Goal: Obtain resource: Obtain resource

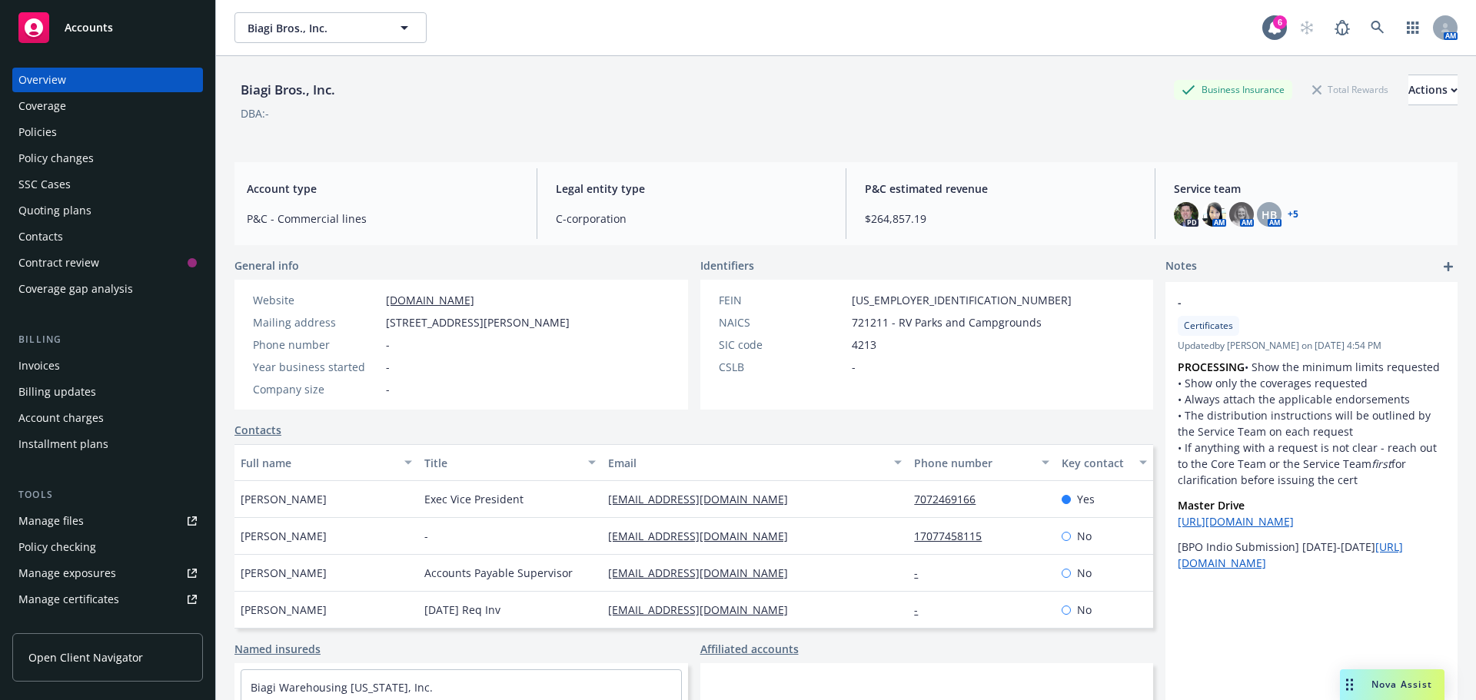
click at [272, 30] on span "Biagi Bros., Inc." at bounding box center [314, 28] width 133 height 16
type input "r"
type input "the [PERSON_NAME]"
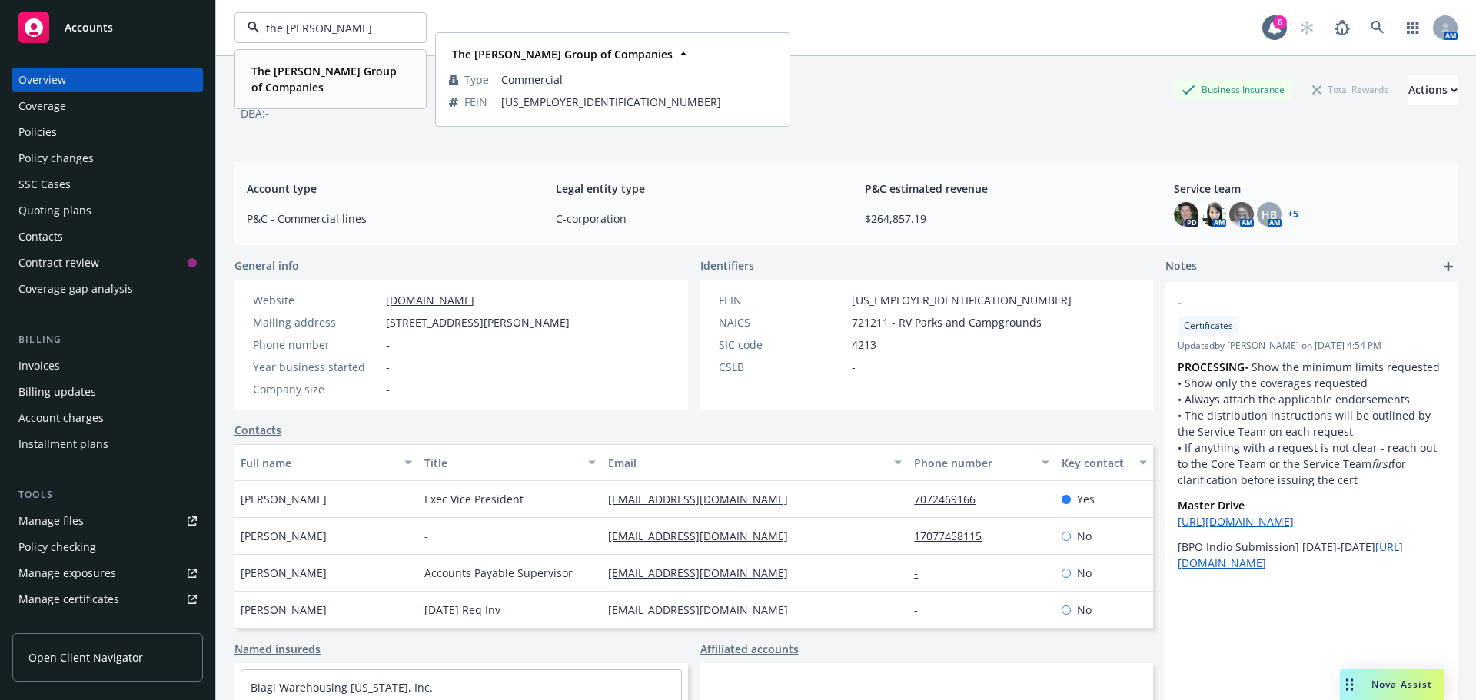
click at [312, 83] on span "The [PERSON_NAME] Group of Companies" at bounding box center [328, 79] width 155 height 32
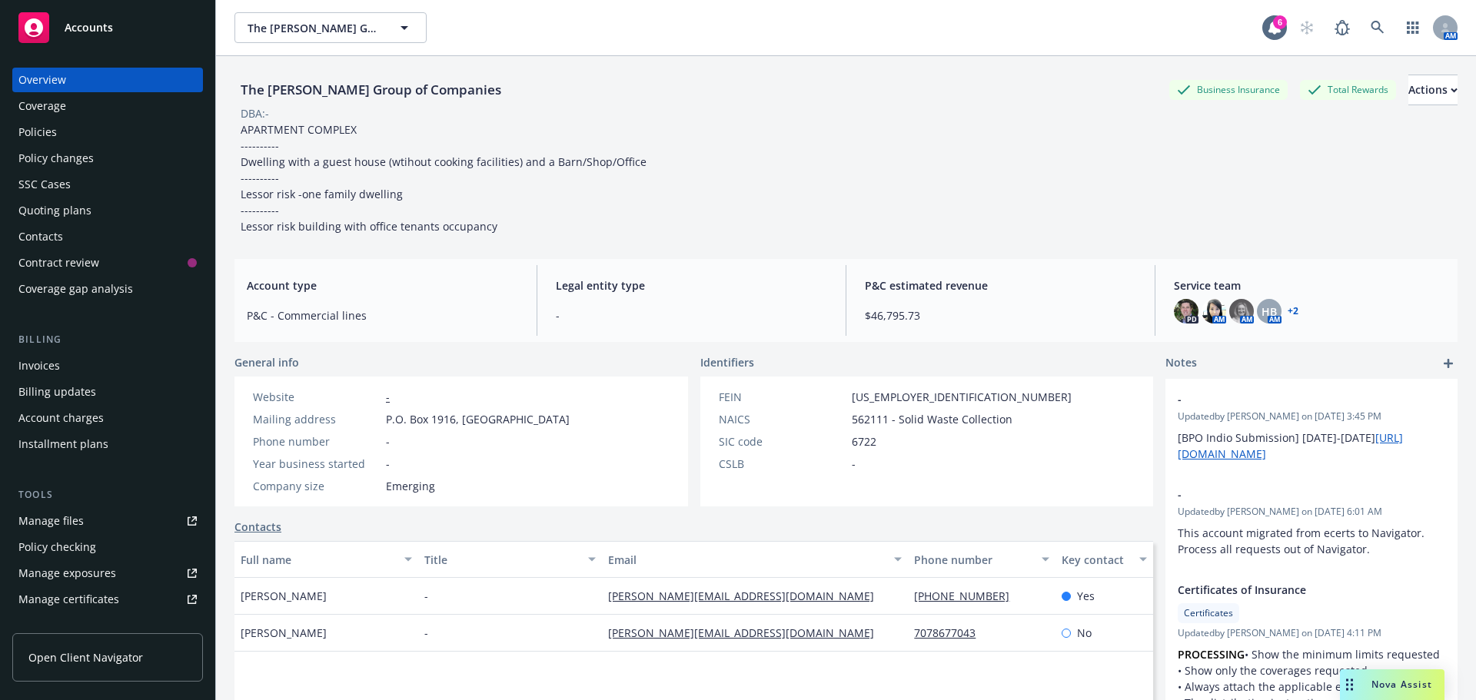
click at [42, 204] on div "Quoting plans" at bounding box center [54, 210] width 73 height 25
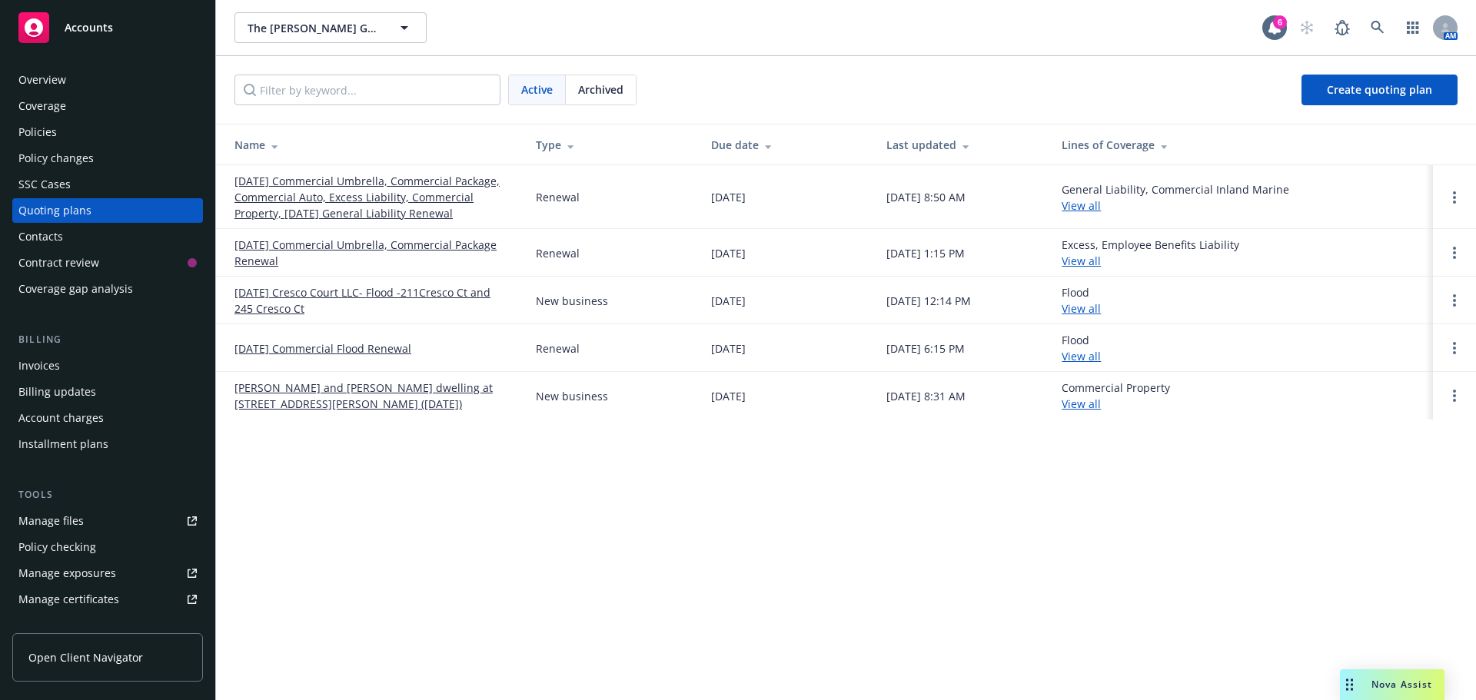
click at [276, 297] on link "[DATE] Cresco Court LLC- Flood -211Cresco Ct and 245 Cresco Ct" at bounding box center [372, 300] width 277 height 32
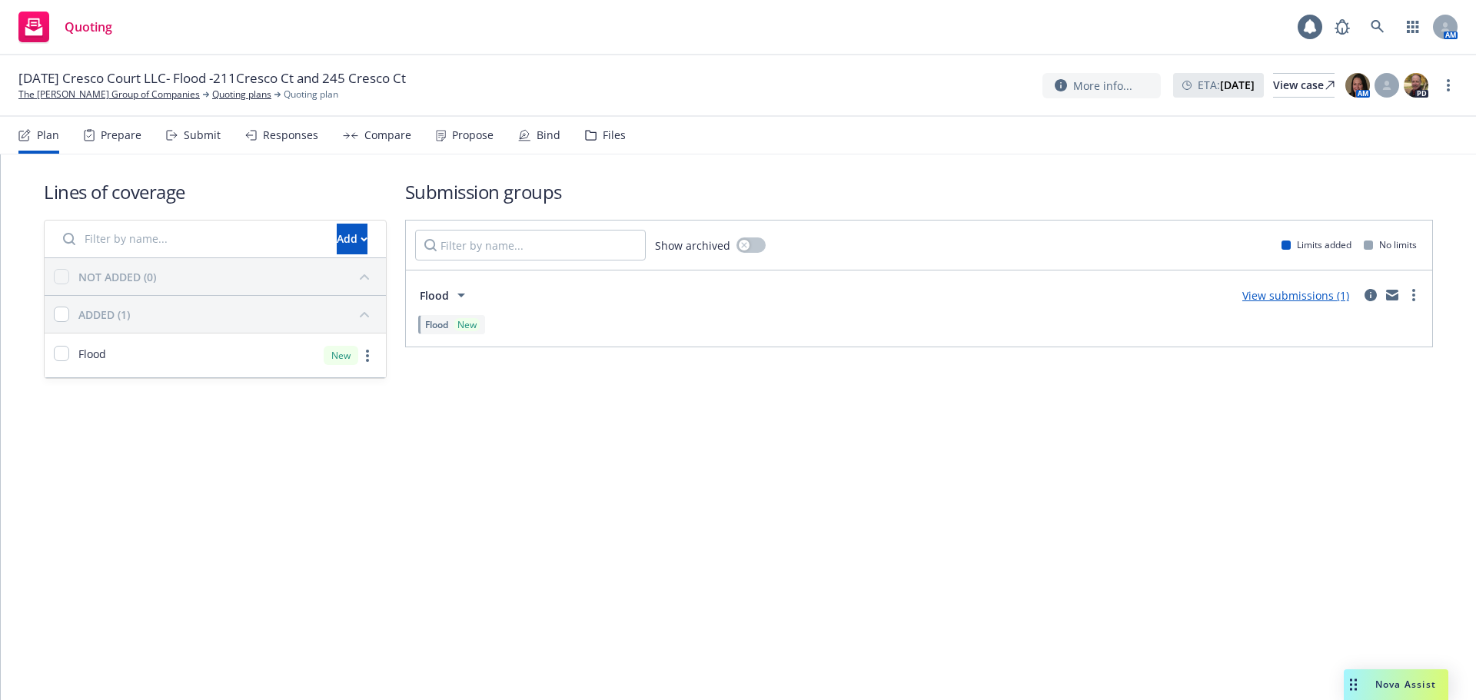
click at [604, 142] on div "Files" at bounding box center [605, 135] width 41 height 37
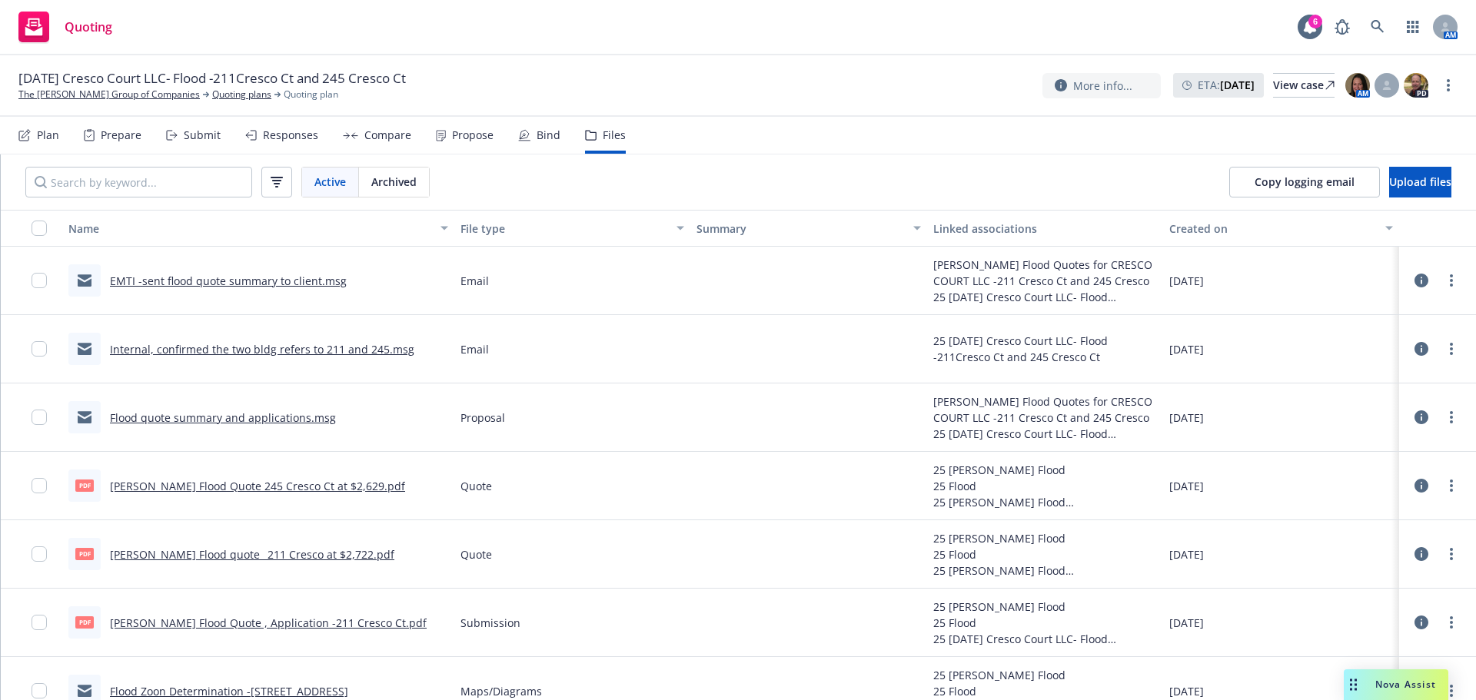
click at [246, 484] on link "Wright Flood Quote 245 Cresco Ct at $2,629.pdf" at bounding box center [257, 486] width 295 height 15
click at [57, 95] on link "The [PERSON_NAME] Group of Companies" at bounding box center [108, 95] width 181 height 14
